Goal: Entertainment & Leisure: Consume media (video, audio)

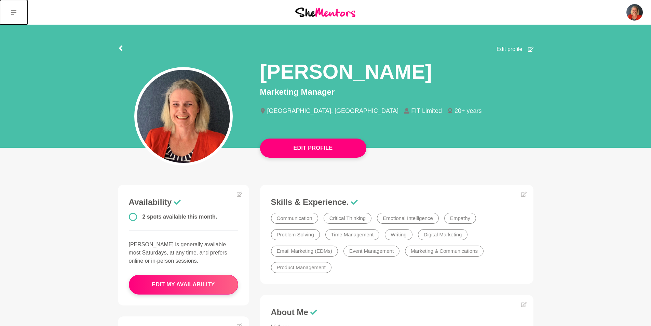
click at [14, 11] on icon at bounding box center [13, 12] width 5 height 5
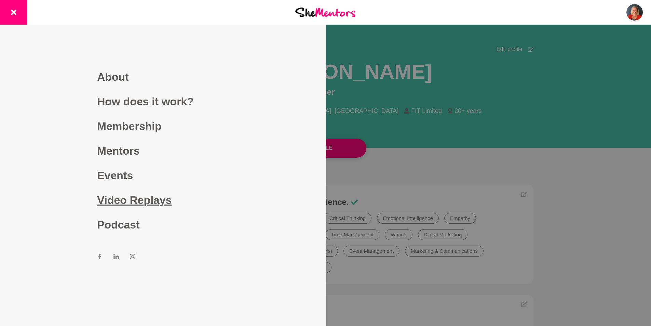
click at [128, 196] on link "Video Replays" at bounding box center [162, 200] width 131 height 25
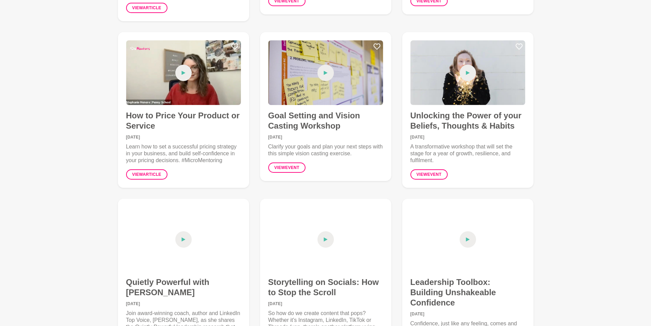
scroll to position [308, 0]
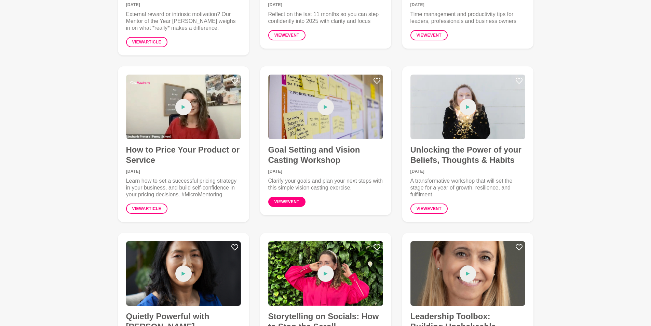
click at [293, 202] on link "View event" at bounding box center [286, 202] width 37 height 10
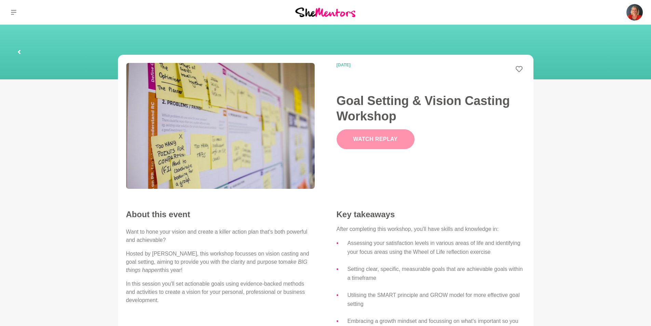
click at [371, 139] on button "Watch Replay" at bounding box center [376, 139] width 78 height 20
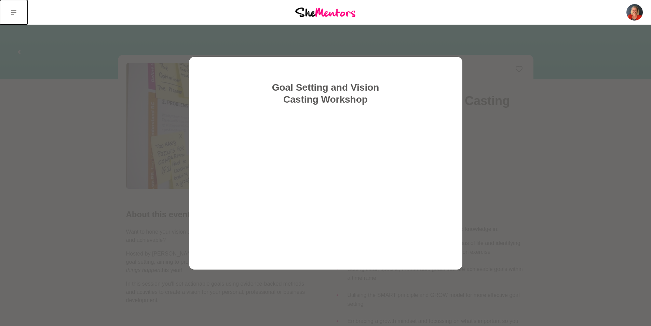
click at [13, 10] on icon at bounding box center [13, 12] width 5 height 5
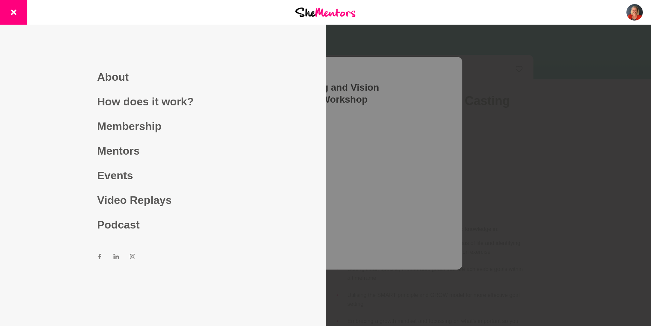
click at [404, 103] on div at bounding box center [325, 163] width 651 height 326
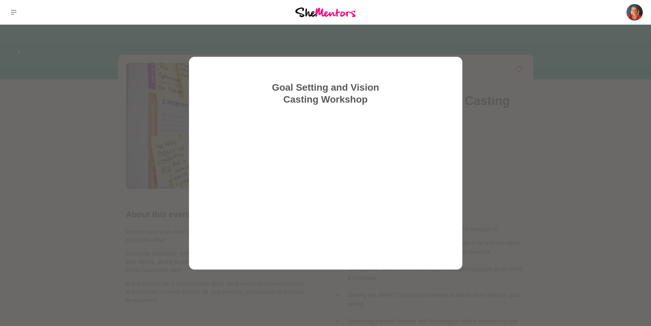
click at [439, 75] on div "Goal Setting and Vision Casting Workshop" at bounding box center [325, 163] width 235 height 180
click at [12, 13] on icon at bounding box center [13, 12] width 5 height 5
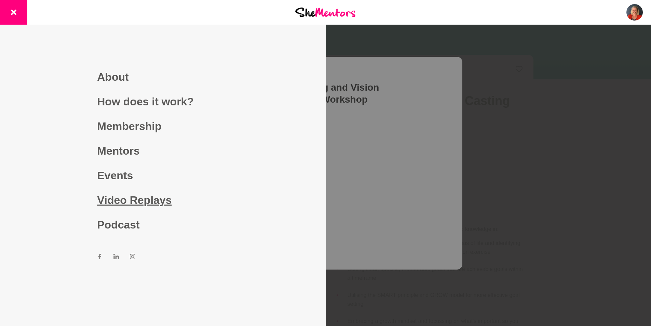
click at [116, 200] on link "Video Replays" at bounding box center [162, 200] width 131 height 25
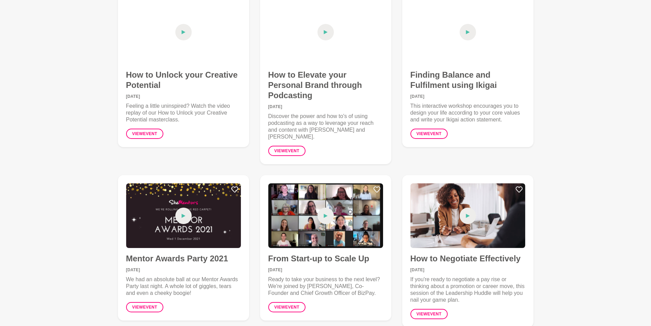
scroll to position [1675, 0]
